Goal: Task Accomplishment & Management: Complete application form

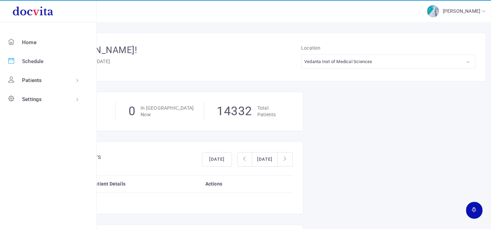
click at [10, 61] on icon at bounding box center [11, 61] width 6 height 6
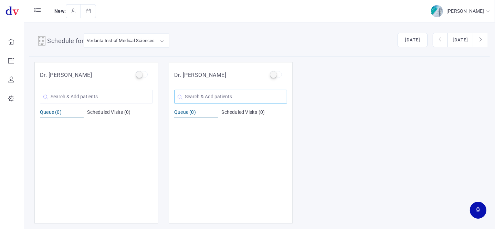
click at [224, 96] on input "text" at bounding box center [230, 97] width 113 height 14
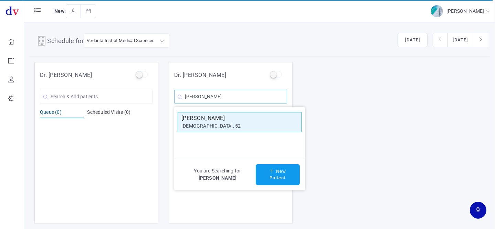
type input "[PERSON_NAME]"
click at [245, 123] on div "[DEMOGRAPHIC_DATA], 52" at bounding box center [239, 125] width 116 height 7
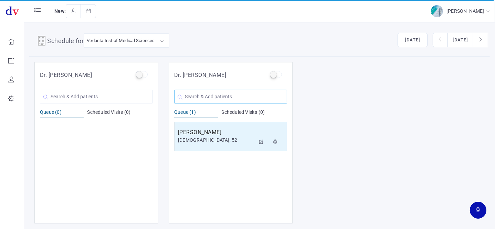
click at [197, 91] on input "text" at bounding box center [230, 97] width 113 height 14
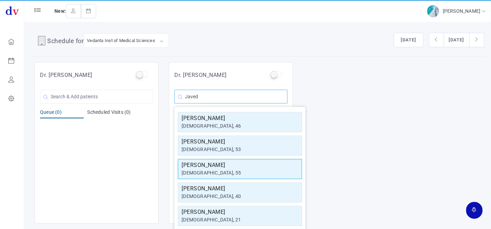
type input "Javed"
click at [222, 162] on h5 "[PERSON_NAME]" at bounding box center [239, 165] width 116 height 8
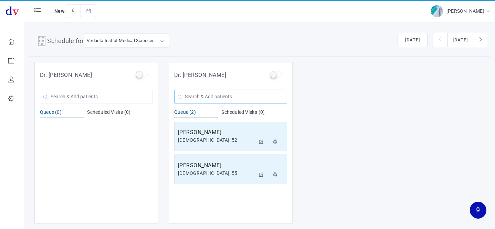
click at [247, 97] on input "text" at bounding box center [230, 97] width 113 height 14
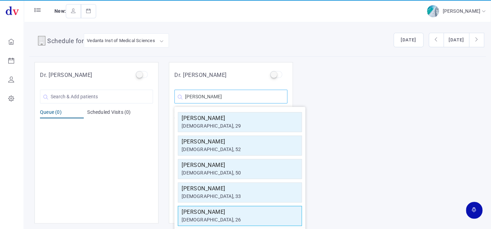
type input "[PERSON_NAME]"
click at [222, 216] on div "[DEMOGRAPHIC_DATA], 26" at bounding box center [239, 219] width 116 height 7
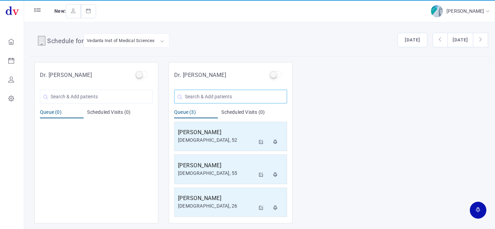
click at [225, 98] on input "text" at bounding box center [230, 97] width 113 height 14
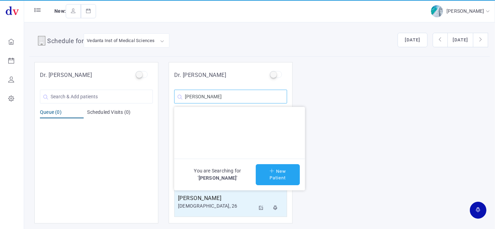
type input "[PERSON_NAME]"
click at [272, 165] on button "New Patient" at bounding box center [278, 174] width 44 height 21
type input "[PERSON_NAME]"
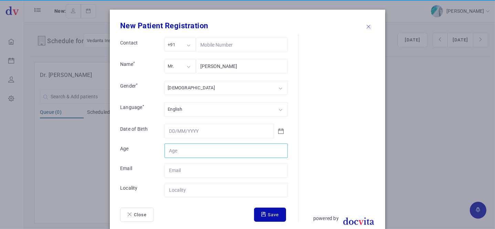
click at [170, 150] on input "Contact" at bounding box center [226, 150] width 123 height 14
type input "70"
click at [208, 194] on input "Contact" at bounding box center [226, 190] width 123 height 14
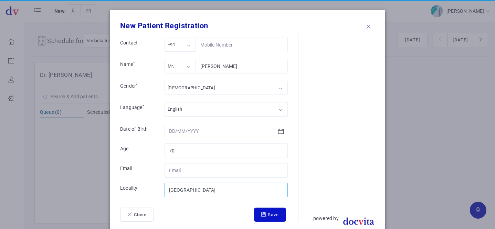
type input "[GEOGRAPHIC_DATA]"
click at [254, 213] on button "Save" at bounding box center [270, 214] width 32 height 14
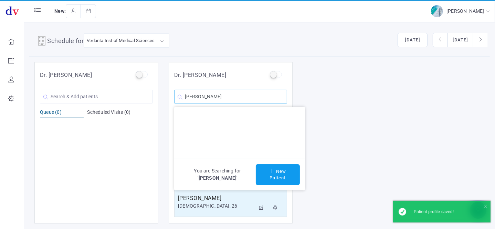
click at [248, 98] on input "[PERSON_NAME]" at bounding box center [230, 97] width 113 height 14
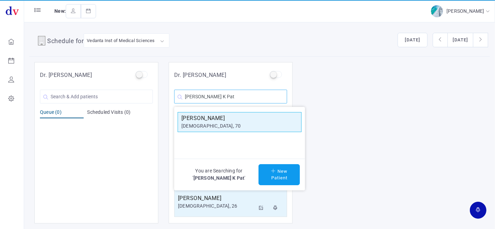
type input "[PERSON_NAME] K Pat"
click at [246, 115] on h5 "[PERSON_NAME]" at bounding box center [239, 118] width 116 height 8
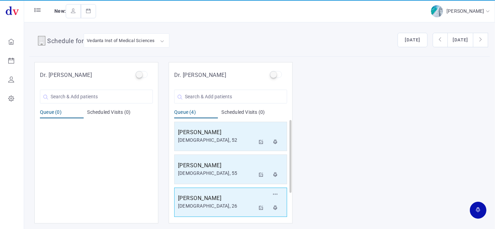
scroll to position [33, 0]
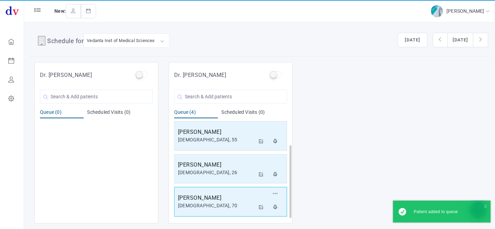
click at [241, 202] on div "[DEMOGRAPHIC_DATA], 70" at bounding box center [216, 205] width 77 height 7
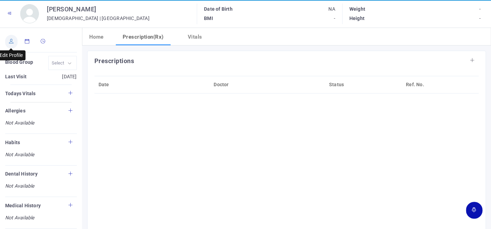
click at [10, 41] on icon at bounding box center [11, 41] width 5 height 4
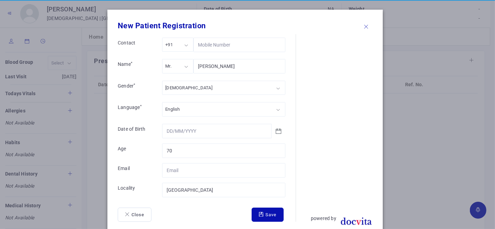
click at [172, 86] on div "[DEMOGRAPHIC_DATA]" at bounding box center [188, 88] width 47 height 8
click at [179, 67] on div "Mr." at bounding box center [177, 66] width 31 height 14
click at [267, 213] on button "Save" at bounding box center [268, 214] width 32 height 14
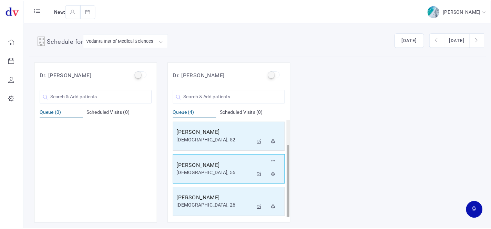
scroll to position [33, 0]
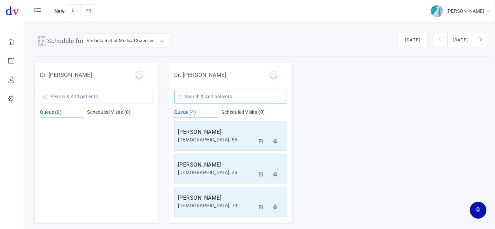
click at [203, 96] on input "text" at bounding box center [230, 97] width 113 height 14
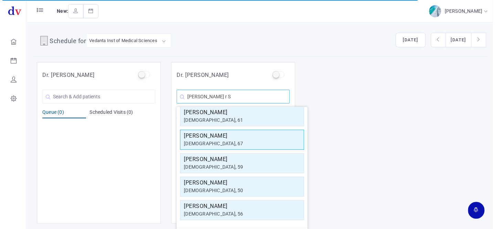
scroll to position [0, 0]
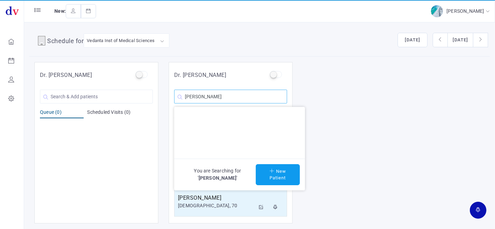
type input "[PERSON_NAME]"
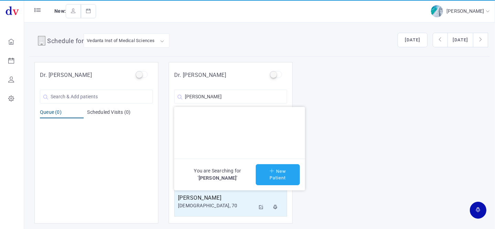
click at [264, 171] on button "New Patient" at bounding box center [278, 174] width 44 height 21
type input "[PERSON_NAME]"
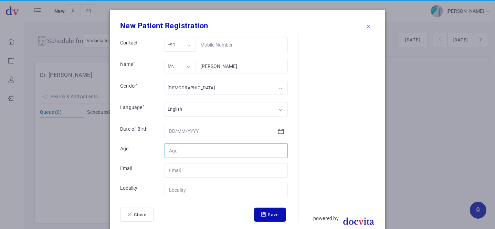
click at [180, 150] on input "Contact" at bounding box center [226, 150] width 123 height 14
type input "64"
drag, startPoint x: 187, startPoint y: 189, endPoint x: 191, endPoint y: 188, distance: 3.5
click at [189, 189] on input "Contact" at bounding box center [226, 190] width 123 height 14
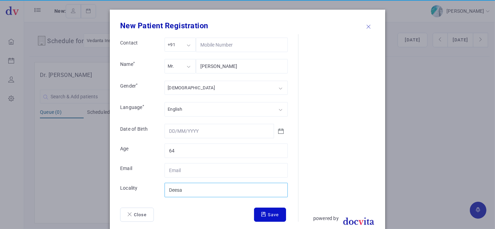
type input "Deesa"
click at [266, 215] on button "Save" at bounding box center [270, 214] width 32 height 14
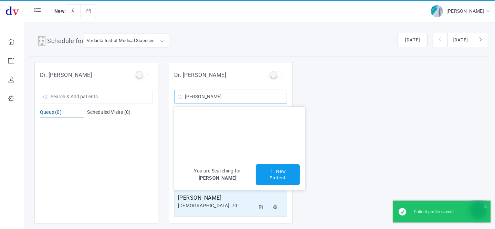
click at [254, 100] on input "[PERSON_NAME]" at bounding box center [230, 97] width 113 height 14
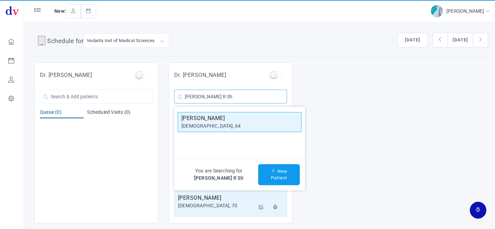
type input "[PERSON_NAME] R Sh"
click at [235, 125] on div "[DEMOGRAPHIC_DATA], 64" at bounding box center [239, 125] width 116 height 7
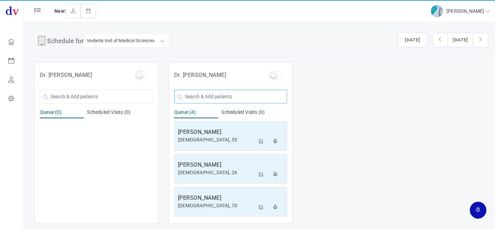
click at [214, 93] on input "text" at bounding box center [230, 97] width 113 height 14
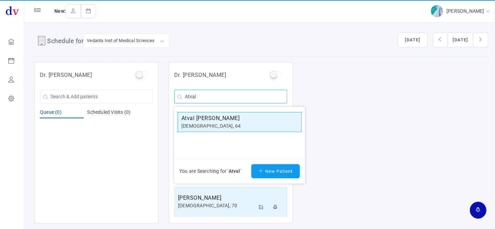
type input "Atval"
click at [205, 122] on div "[DEMOGRAPHIC_DATA], 64" at bounding box center [239, 125] width 116 height 7
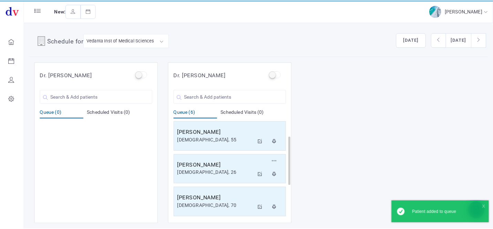
scroll to position [99, 0]
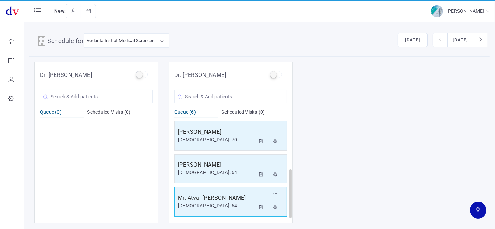
click at [207, 206] on div "[DEMOGRAPHIC_DATA], 64" at bounding box center [216, 205] width 77 height 7
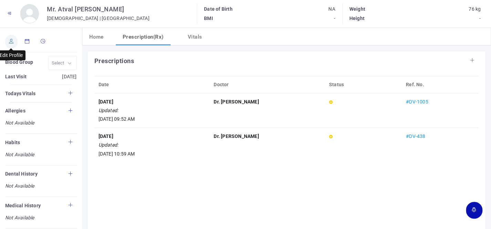
click at [13, 44] on link at bounding box center [11, 42] width 12 height 14
type input "Atval [PERSON_NAME]"
type input "[GEOGRAPHIC_DATA]"
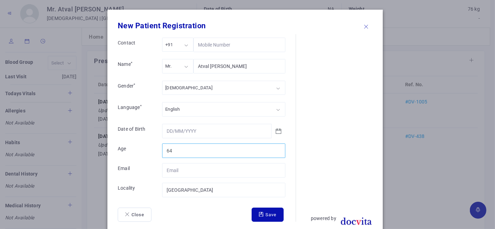
drag, startPoint x: 179, startPoint y: 150, endPoint x: 194, endPoint y: 143, distance: 16.3
click at [181, 150] on input "64" at bounding box center [223, 150] width 123 height 14
type input "6"
type input "66"
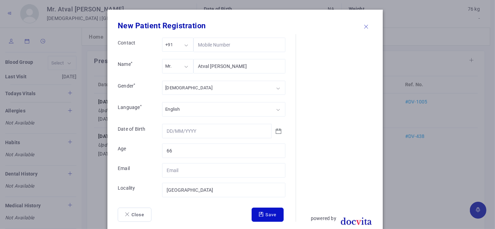
click at [272, 216] on button "Save" at bounding box center [268, 214] width 32 height 14
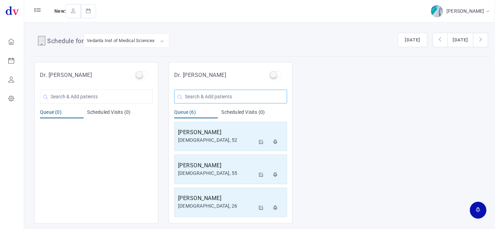
click at [206, 95] on input "text" at bounding box center [230, 97] width 113 height 14
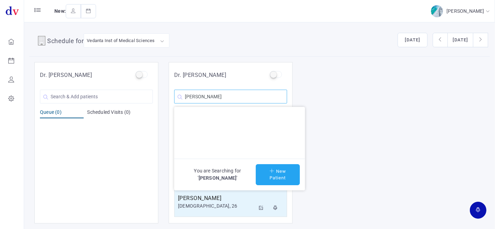
type input "[PERSON_NAME]"
click at [278, 171] on button "New Patient" at bounding box center [278, 174] width 44 height 21
type input "[PERSON_NAME]"
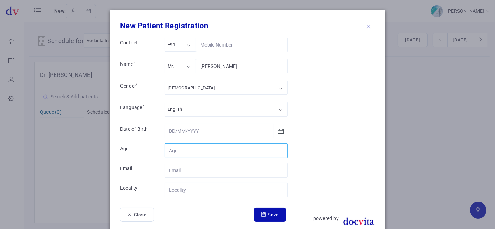
click at [179, 152] on input "Contact" at bounding box center [226, 150] width 123 height 14
type input "52"
click at [189, 189] on input "Contact" at bounding box center [226, 190] width 123 height 14
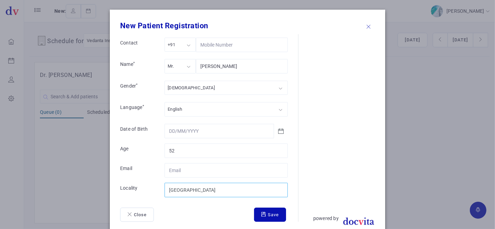
type input "[GEOGRAPHIC_DATA]"
click at [174, 68] on div "Mr." at bounding box center [180, 66] width 31 height 14
click at [185, 93] on div "[DEMOGRAPHIC_DATA] [DEMOGRAPHIC_DATA] [DEMOGRAPHIC_DATA] Other" at bounding box center [226, 89] width 123 height 16
click at [272, 214] on button "Save" at bounding box center [270, 214] width 32 height 14
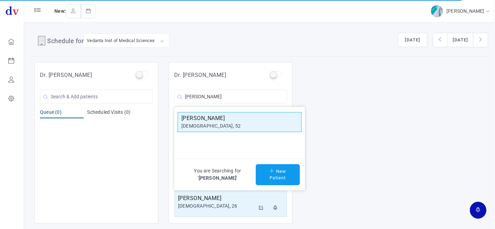
click at [225, 116] on h5 "[PERSON_NAME]" at bounding box center [239, 118] width 116 height 8
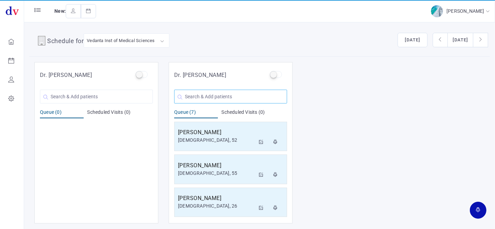
click at [221, 100] on input "text" at bounding box center [230, 97] width 113 height 14
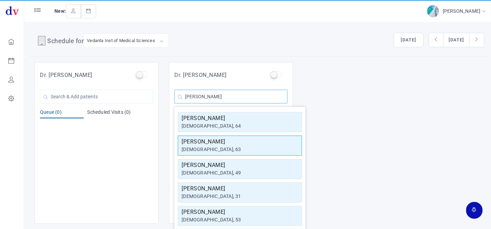
type input "[PERSON_NAME]"
click at [218, 142] on h5 "[PERSON_NAME]" at bounding box center [239, 141] width 116 height 8
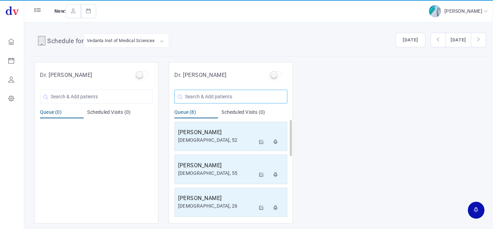
click at [261, 95] on input "text" at bounding box center [230, 97] width 113 height 14
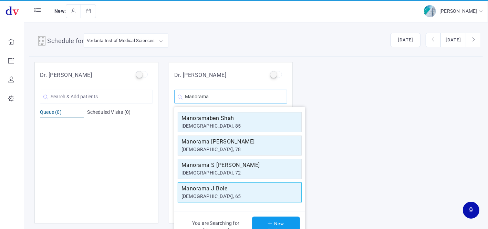
type input "Manorama"
click at [225, 189] on h5 "Manorama J Bole" at bounding box center [239, 188] width 116 height 8
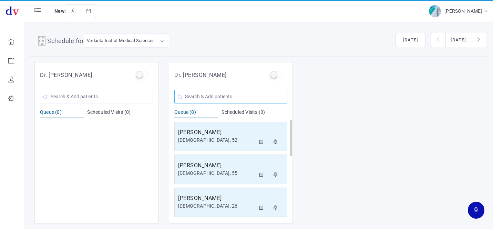
click at [220, 96] on input "text" at bounding box center [230, 97] width 113 height 14
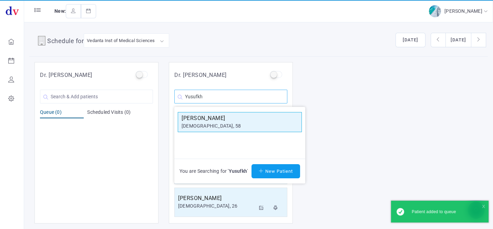
type input "Yusufkh"
click at [214, 124] on div "[DEMOGRAPHIC_DATA], 58" at bounding box center [239, 125] width 116 height 7
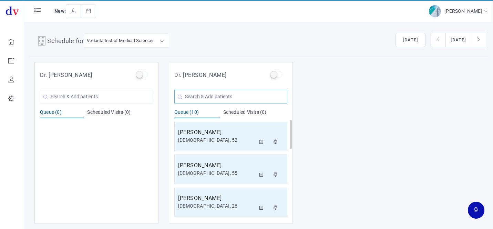
click at [217, 96] on input "text" at bounding box center [230, 97] width 113 height 14
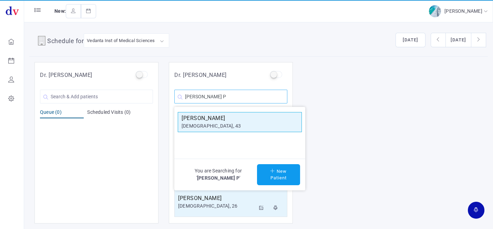
type input "[PERSON_NAME] P"
click at [208, 118] on h5 "[PERSON_NAME]" at bounding box center [239, 118] width 116 height 8
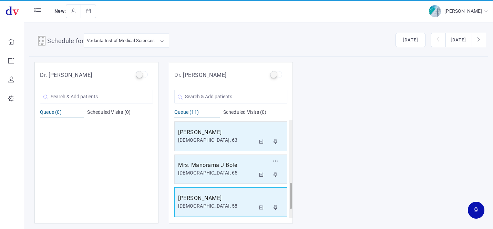
scroll to position [263, 0]
click at [209, 200] on h5 "[PERSON_NAME]" at bounding box center [216, 198] width 77 height 8
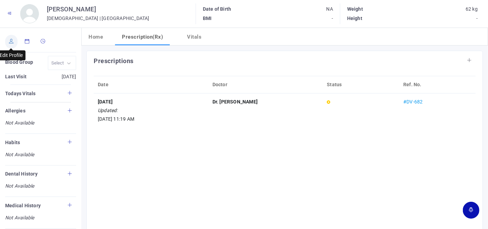
click at [14, 42] on link at bounding box center [11, 42] width 12 height 14
type input "[PERSON_NAME]"
type input "43"
type input "[GEOGRAPHIC_DATA]"
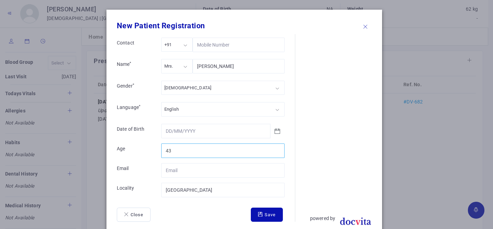
click at [181, 148] on input "43" at bounding box center [222, 150] width 123 height 14
type input "46"
click at [262, 218] on button "Save" at bounding box center [267, 214] width 32 height 14
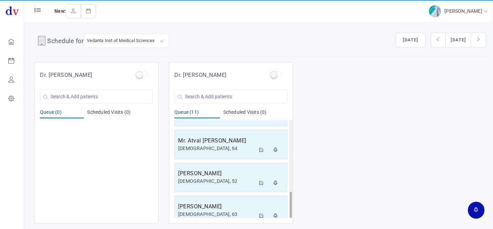
scroll to position [263, 0]
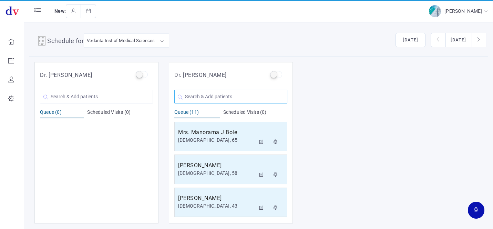
click at [198, 96] on input "text" at bounding box center [230, 97] width 113 height 14
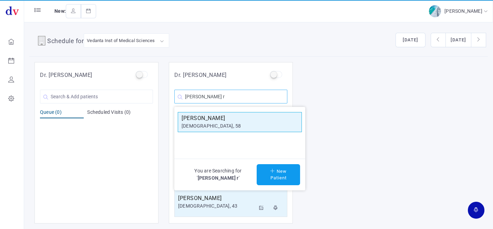
type input "[PERSON_NAME] r"
click at [215, 124] on div "[DEMOGRAPHIC_DATA], 58" at bounding box center [239, 125] width 116 height 7
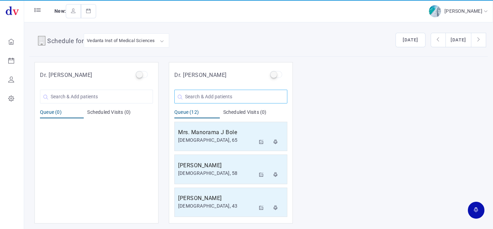
click at [212, 94] on input "text" at bounding box center [230, 97] width 113 height 14
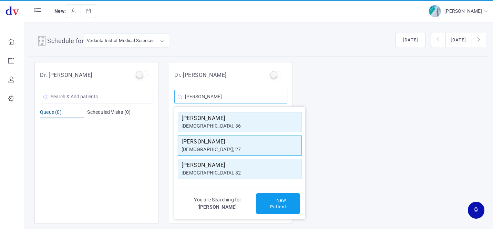
type input "[PERSON_NAME]"
click at [223, 146] on div "[DEMOGRAPHIC_DATA], 27" at bounding box center [239, 149] width 116 height 7
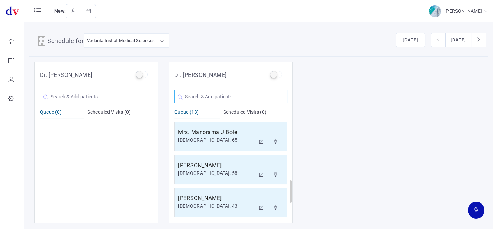
click at [210, 93] on input "text" at bounding box center [230, 97] width 113 height 14
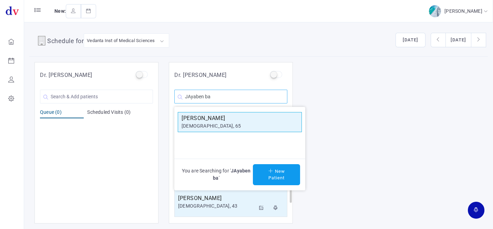
type input "JAyaben ba"
click at [199, 122] on div "[DEMOGRAPHIC_DATA], 65" at bounding box center [239, 125] width 116 height 7
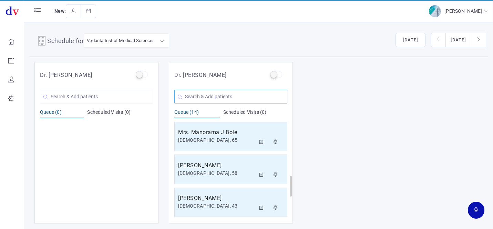
click at [227, 94] on input "text" at bounding box center [230, 97] width 113 height 14
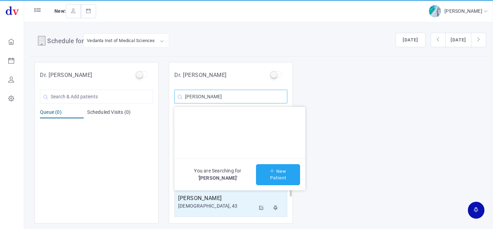
type input "[PERSON_NAME]"
click at [272, 172] on button "New Patient" at bounding box center [278, 174] width 44 height 21
type input "[PERSON_NAME]"
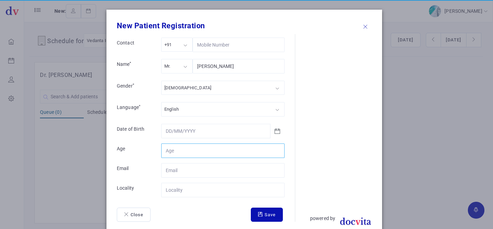
click at [184, 151] on input "Contact" at bounding box center [222, 150] width 123 height 14
type input "48"
click at [191, 189] on input "Contact" at bounding box center [222, 190] width 123 height 14
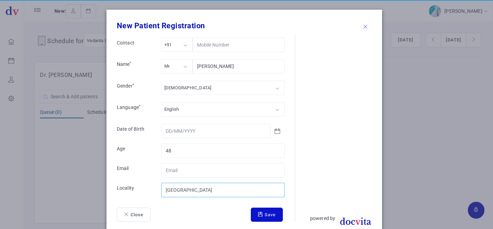
type input "[GEOGRAPHIC_DATA]"
click at [269, 215] on button "Save" at bounding box center [267, 214] width 32 height 14
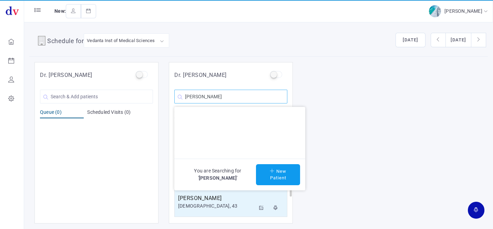
click at [235, 100] on input "[PERSON_NAME]" at bounding box center [230, 97] width 113 height 14
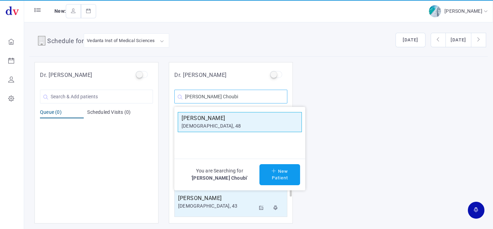
type input "[PERSON_NAME] Choubi"
click at [219, 127] on div "[DEMOGRAPHIC_DATA], 48" at bounding box center [239, 125] width 116 height 7
